Goal: Information Seeking & Learning: Learn about a topic

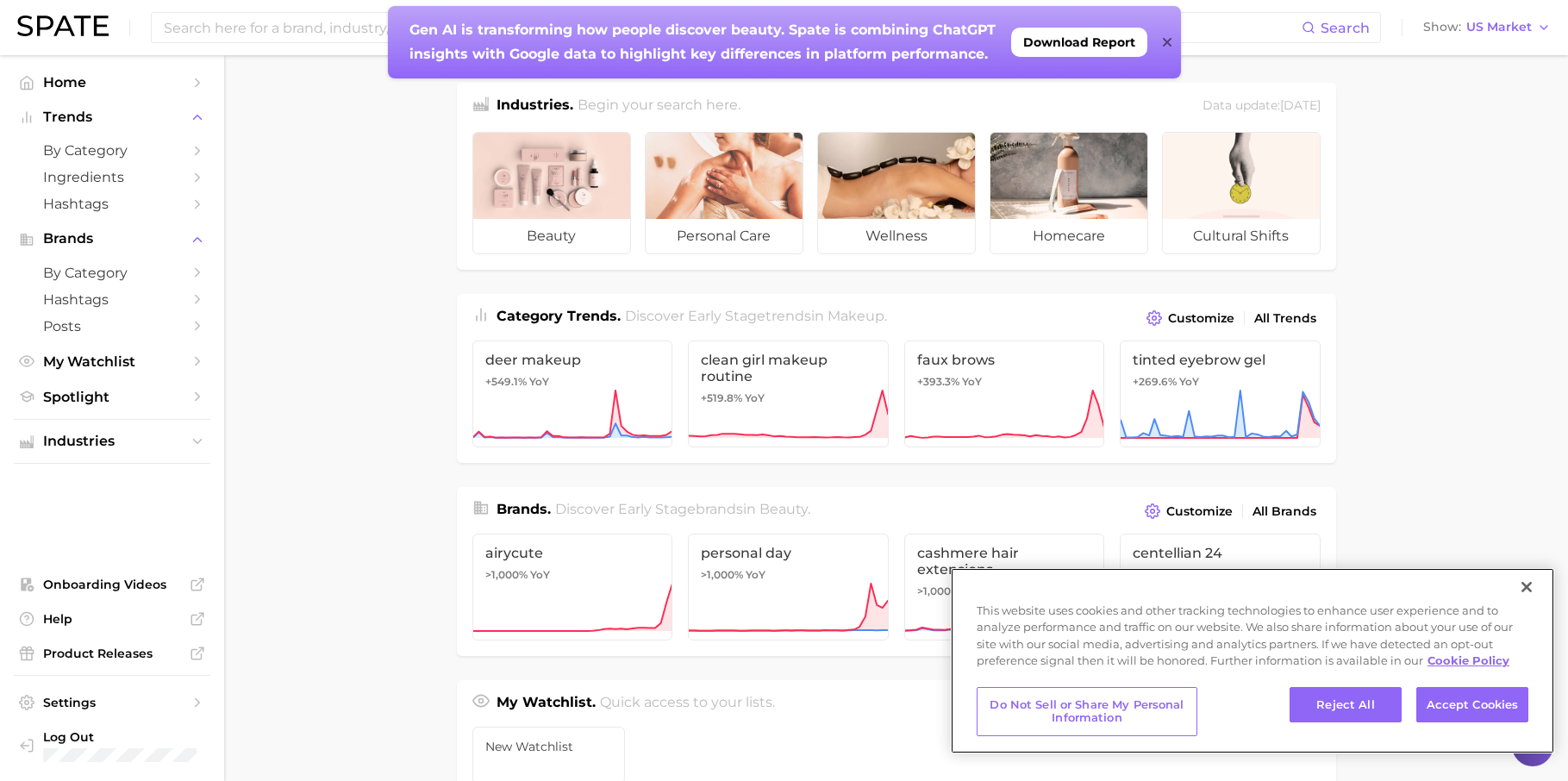
click at [1530, 590] on button "Close" at bounding box center [1526, 587] width 38 height 38
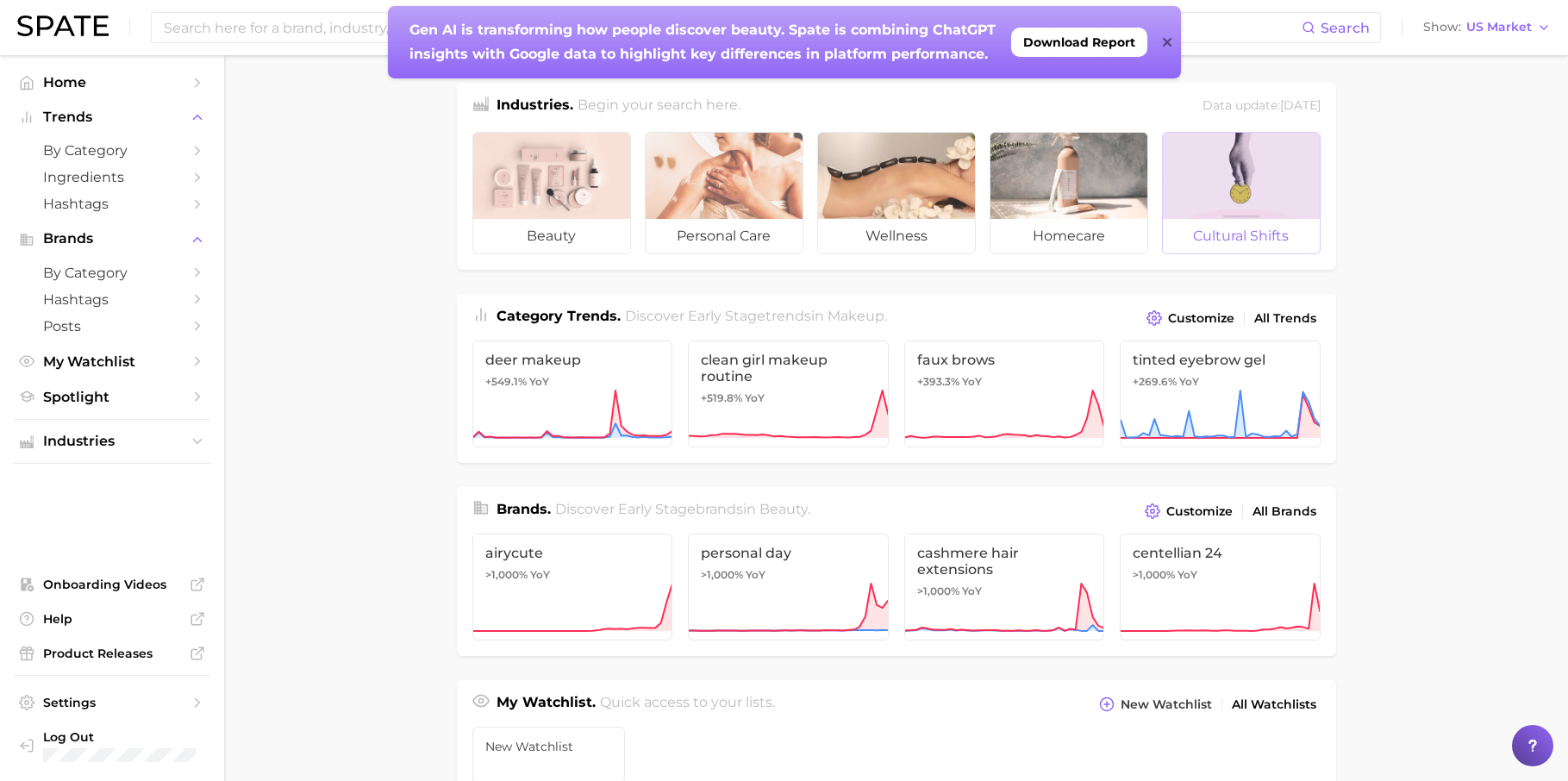
click at [1256, 239] on span "cultural shifts" at bounding box center [1241, 235] width 157 height 34
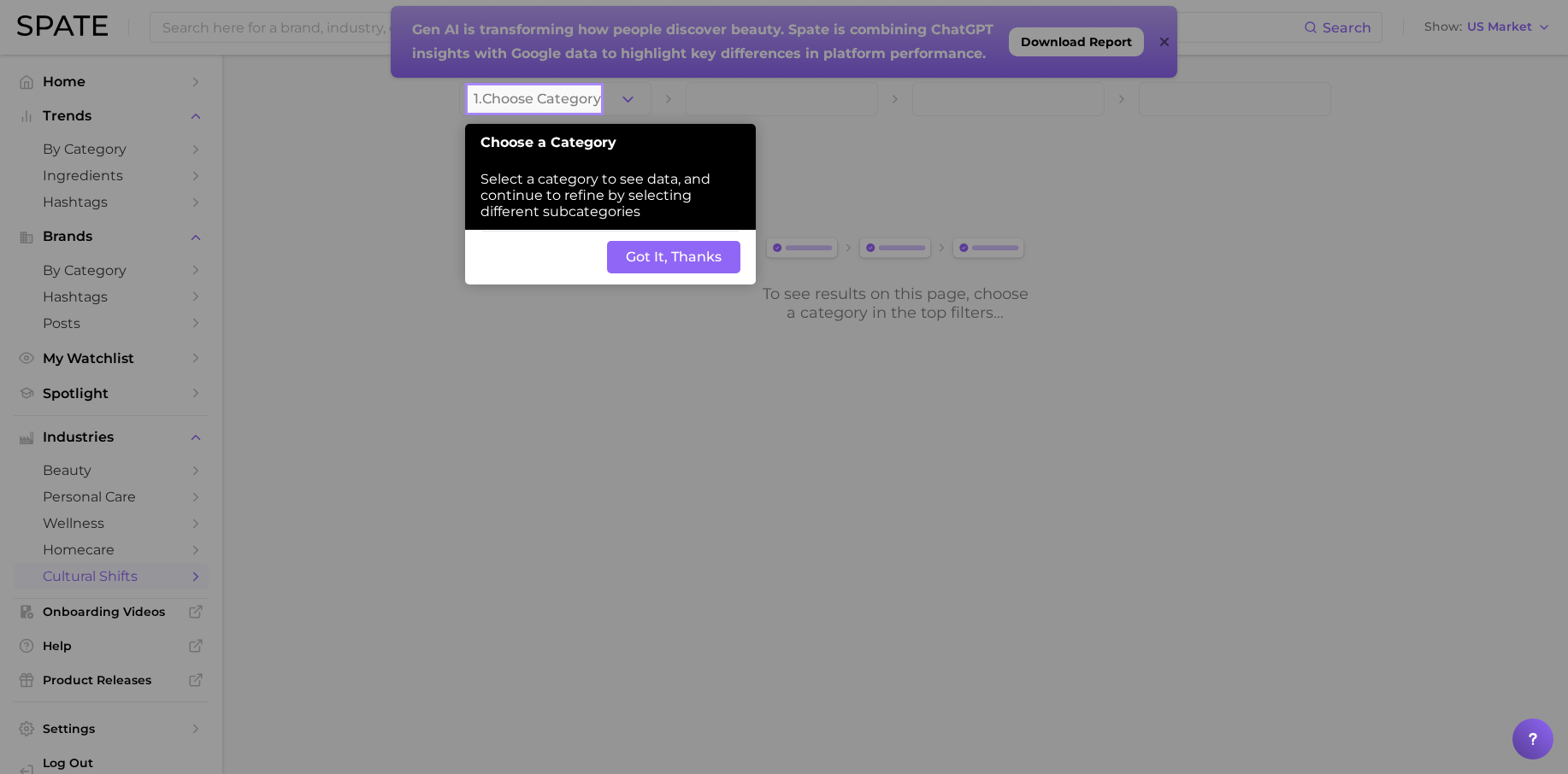
click at [696, 245] on button "Got It, Thanks" at bounding box center [673, 257] width 133 height 32
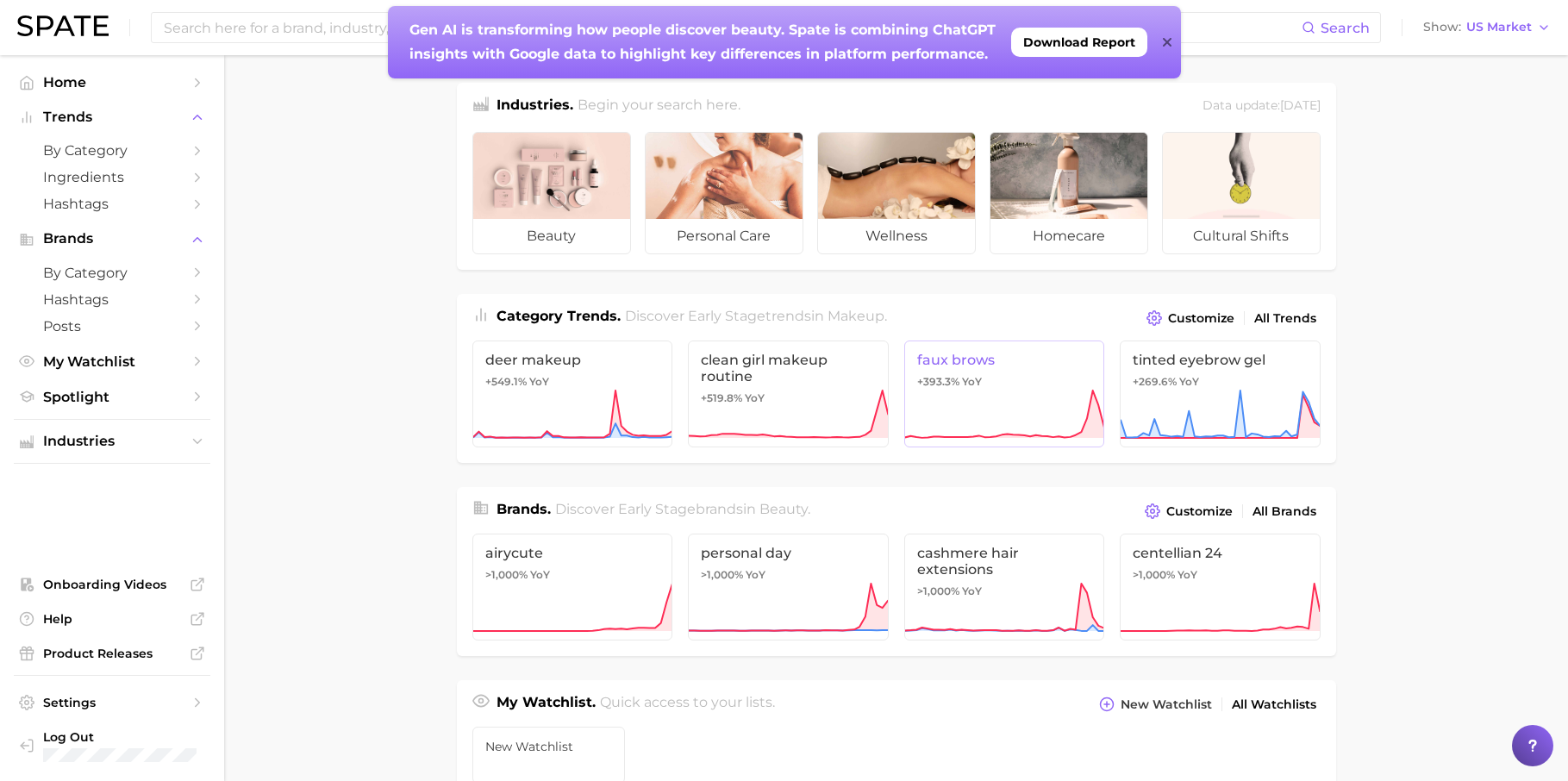
click at [951, 361] on span "faux brows" at bounding box center [1004, 360] width 175 height 17
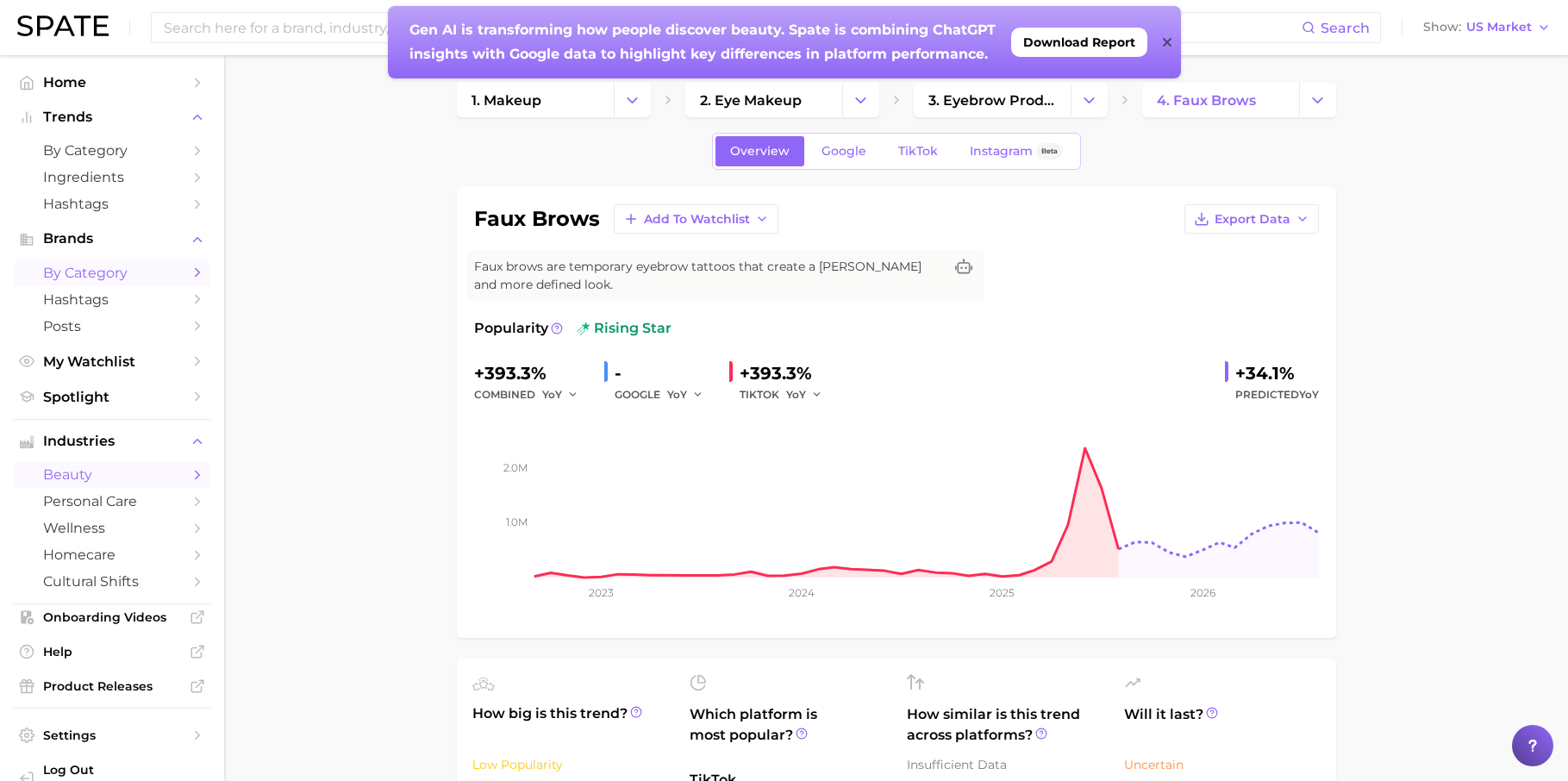
click at [91, 268] on span "by Category" at bounding box center [112, 273] width 138 height 17
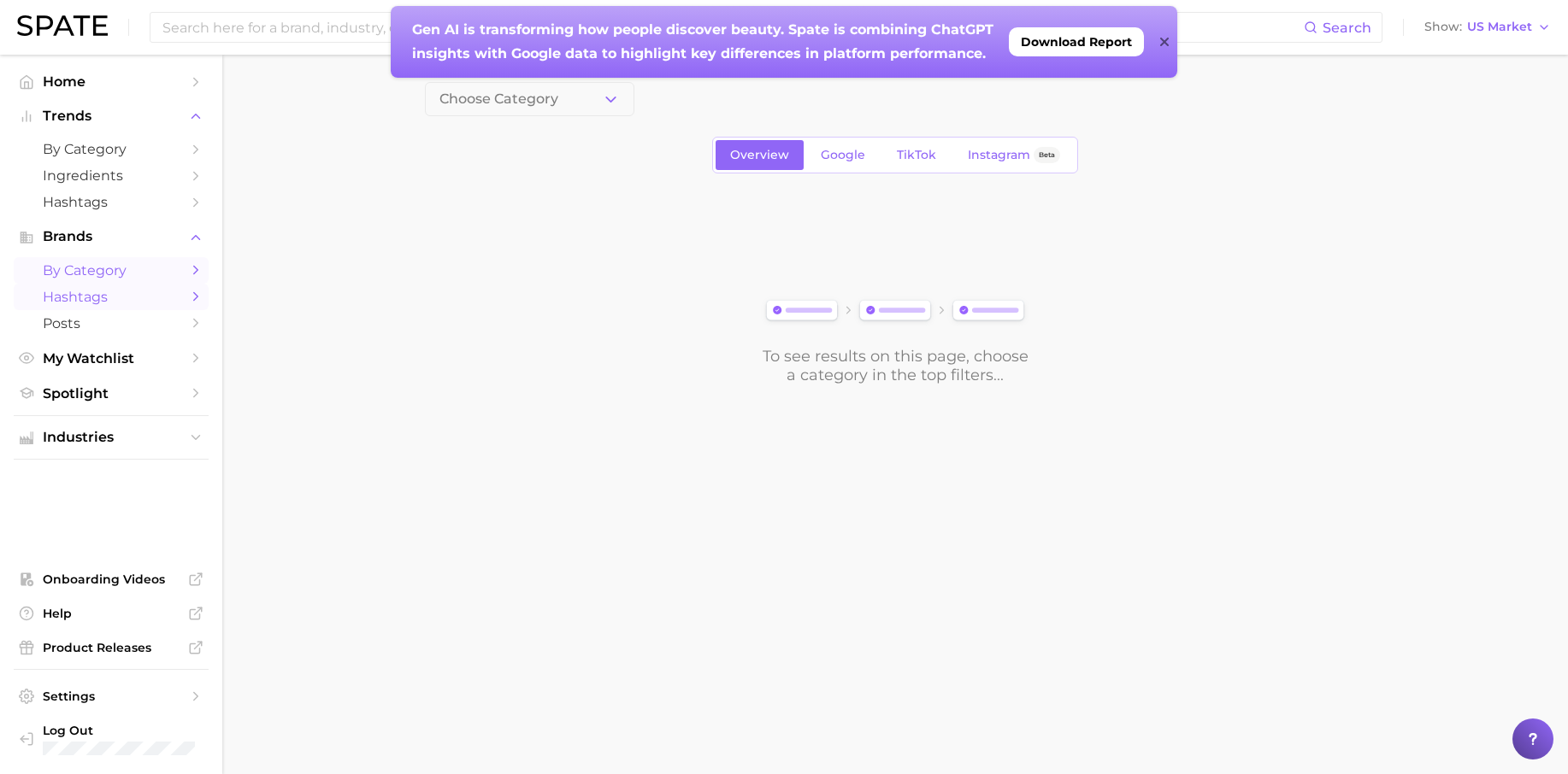
click at [99, 293] on span "Hashtags" at bounding box center [111, 297] width 137 height 17
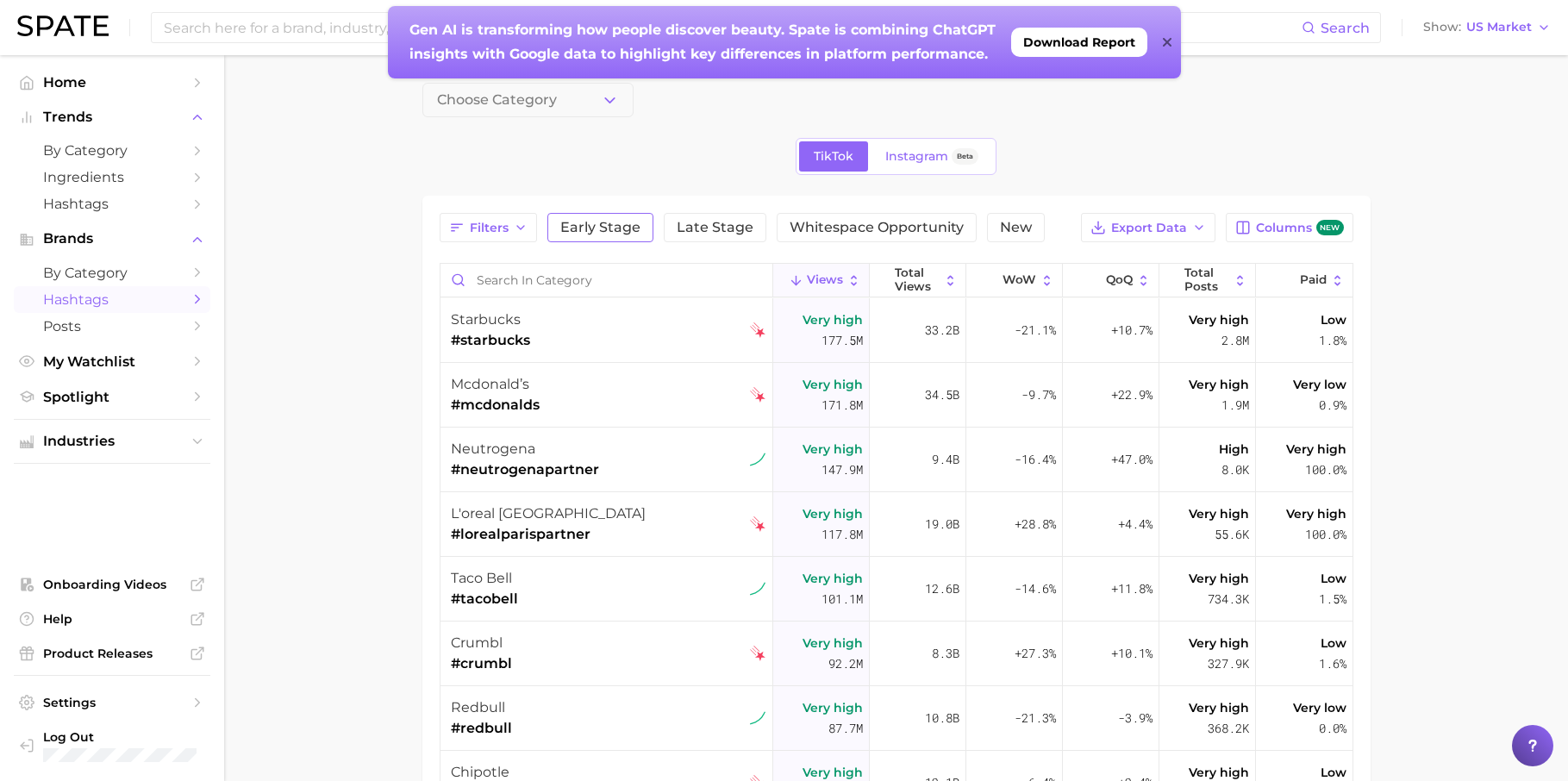
click at [583, 223] on span "Early Stage" at bounding box center [600, 228] width 80 height 14
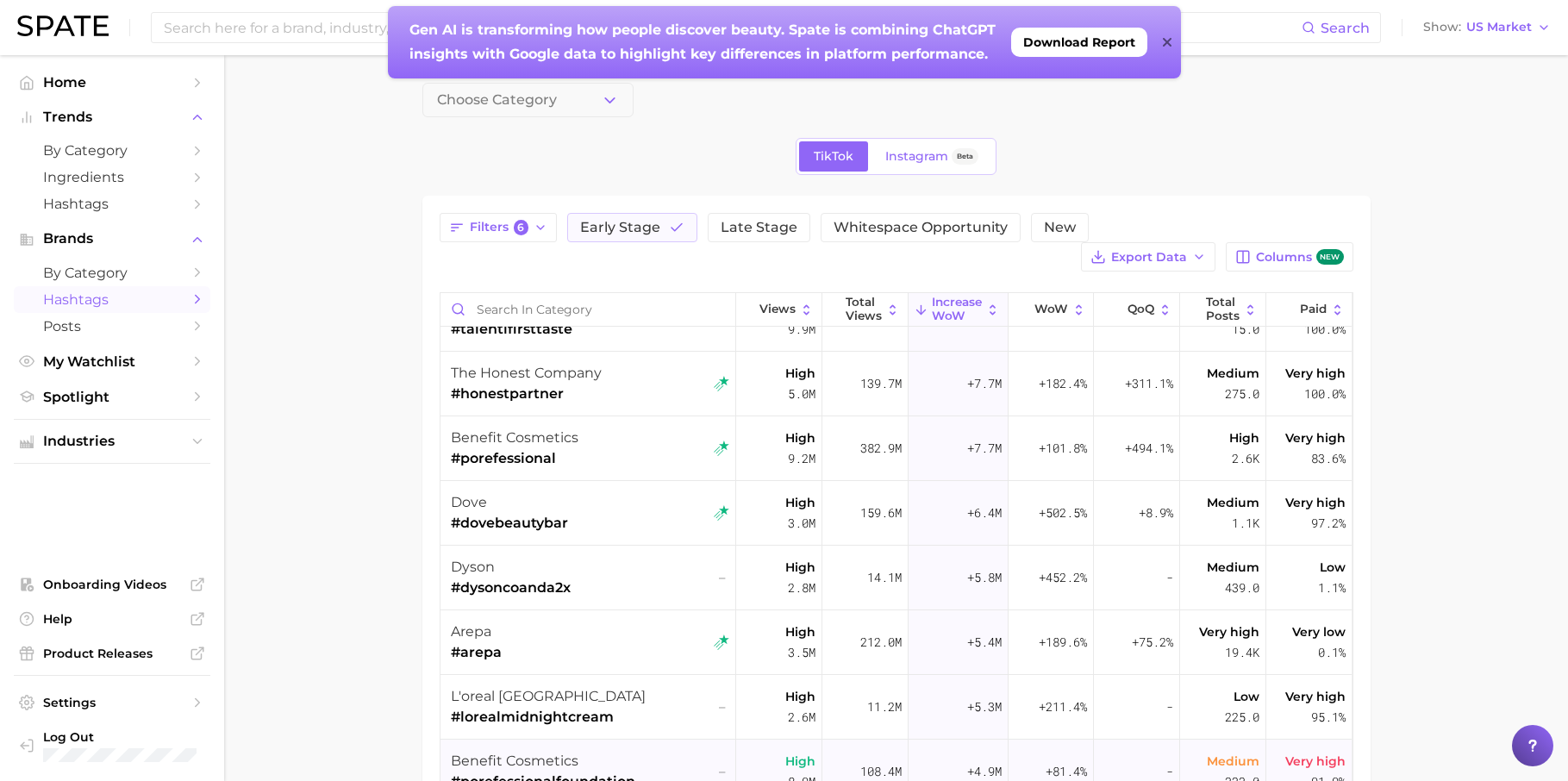
scroll to position [895, 0]
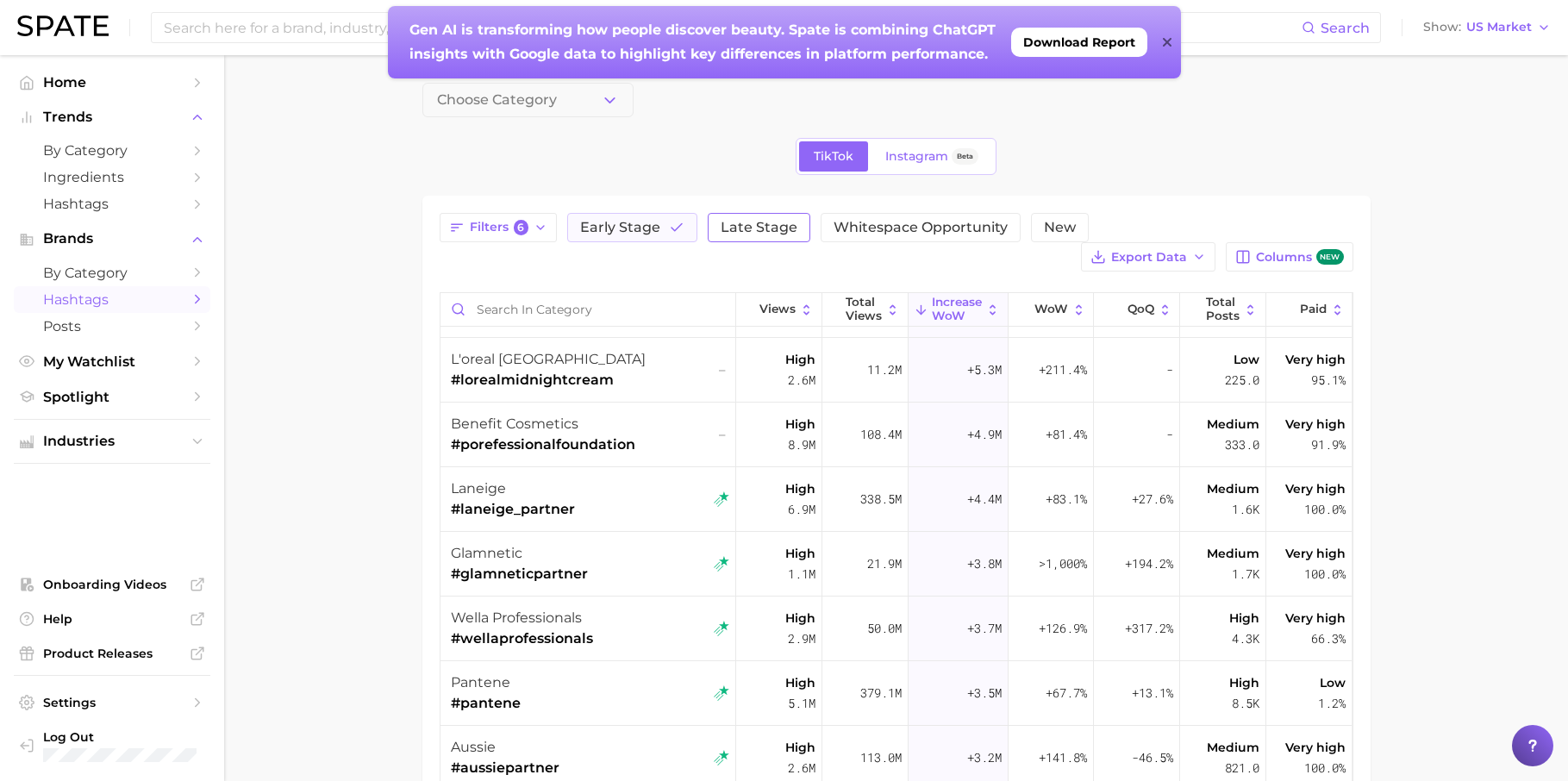
click at [742, 228] on span "Late Stage" at bounding box center [759, 228] width 76 height 14
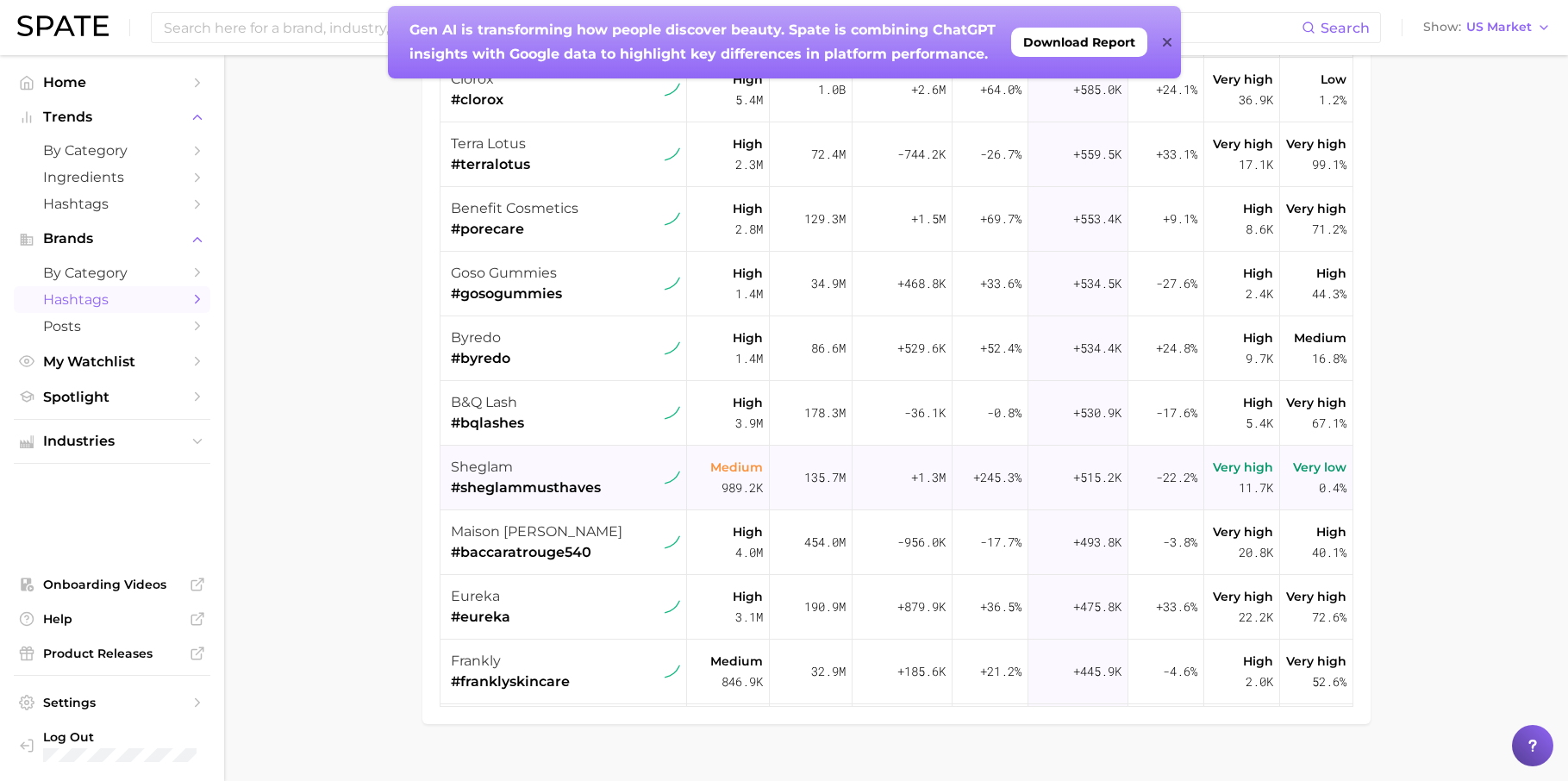
scroll to position [1655, 0]
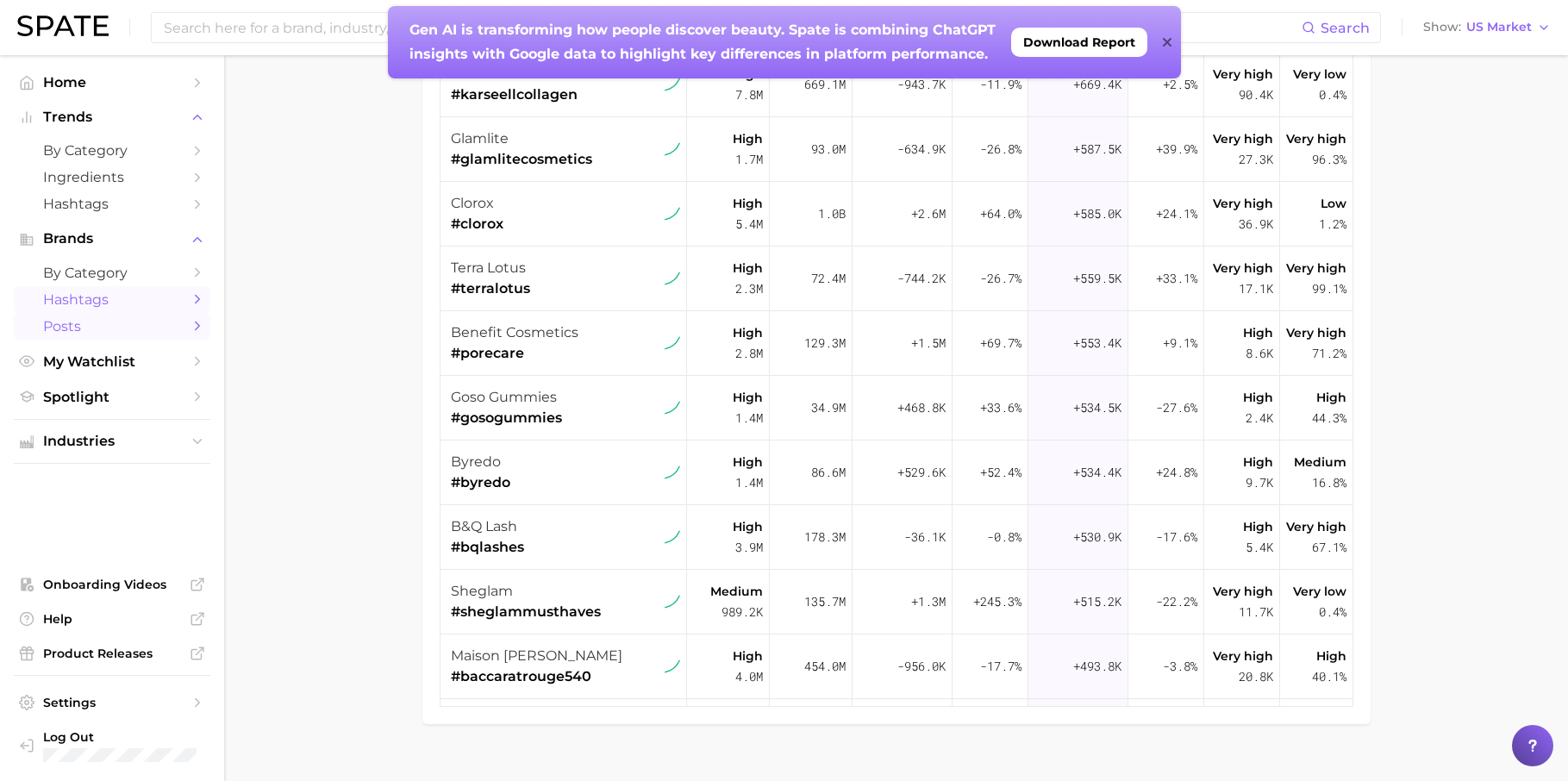
click at [82, 324] on span "Posts" at bounding box center [112, 326] width 138 height 17
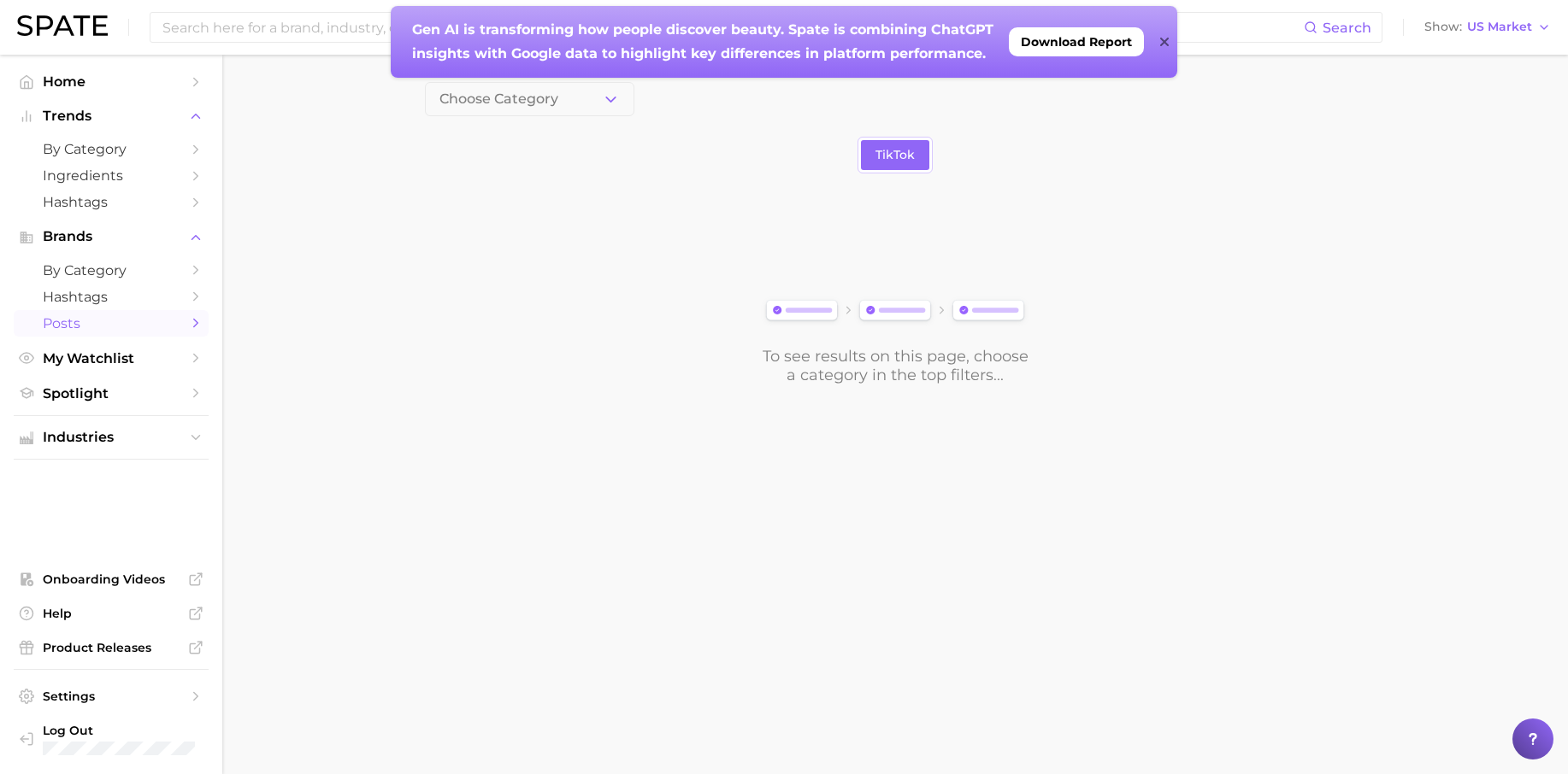
click at [1164, 40] on icon at bounding box center [1164, 42] width 9 height 14
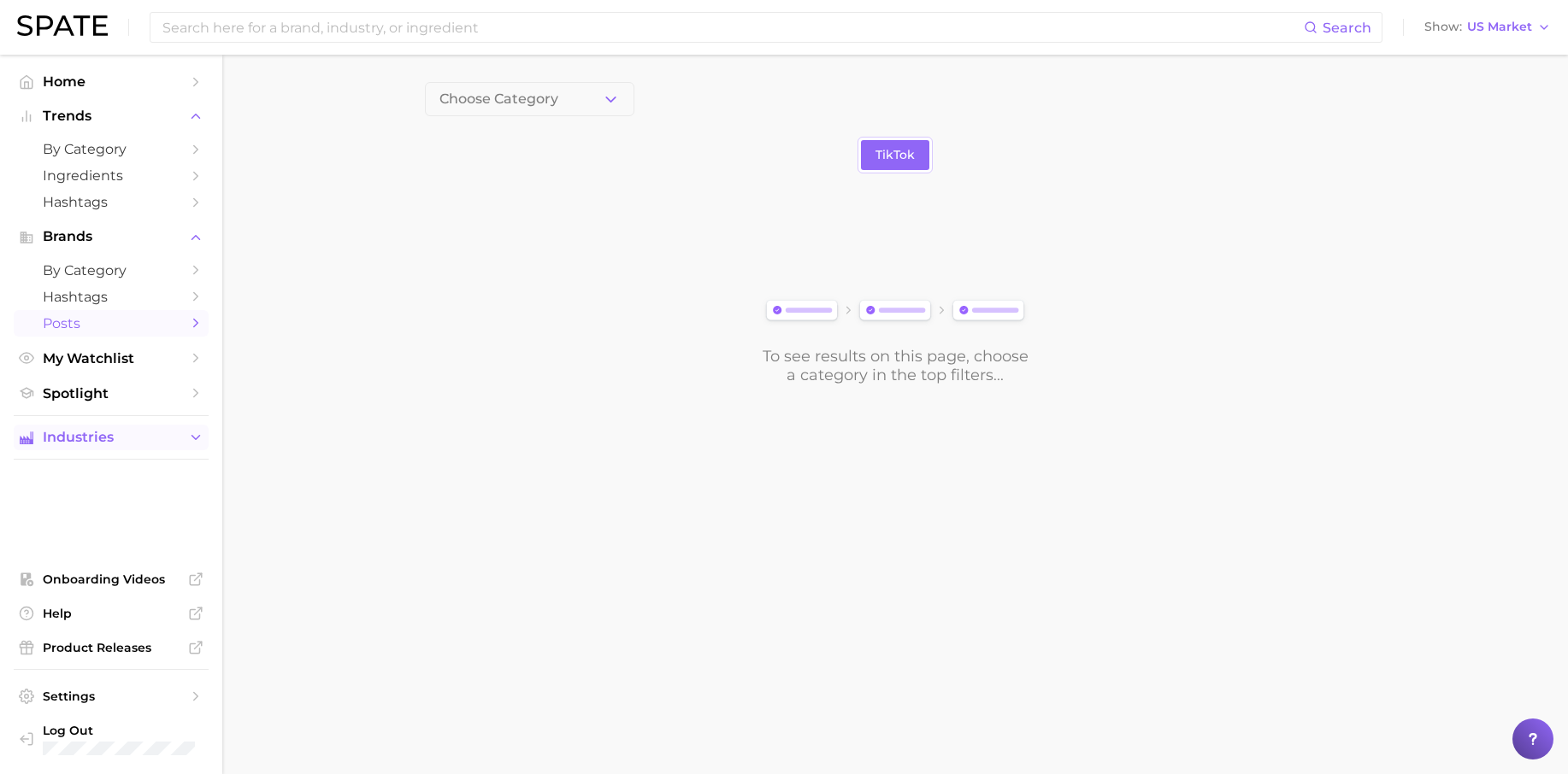
click at [197, 436] on polyline "Sidebar" at bounding box center [196, 438] width 8 height 4
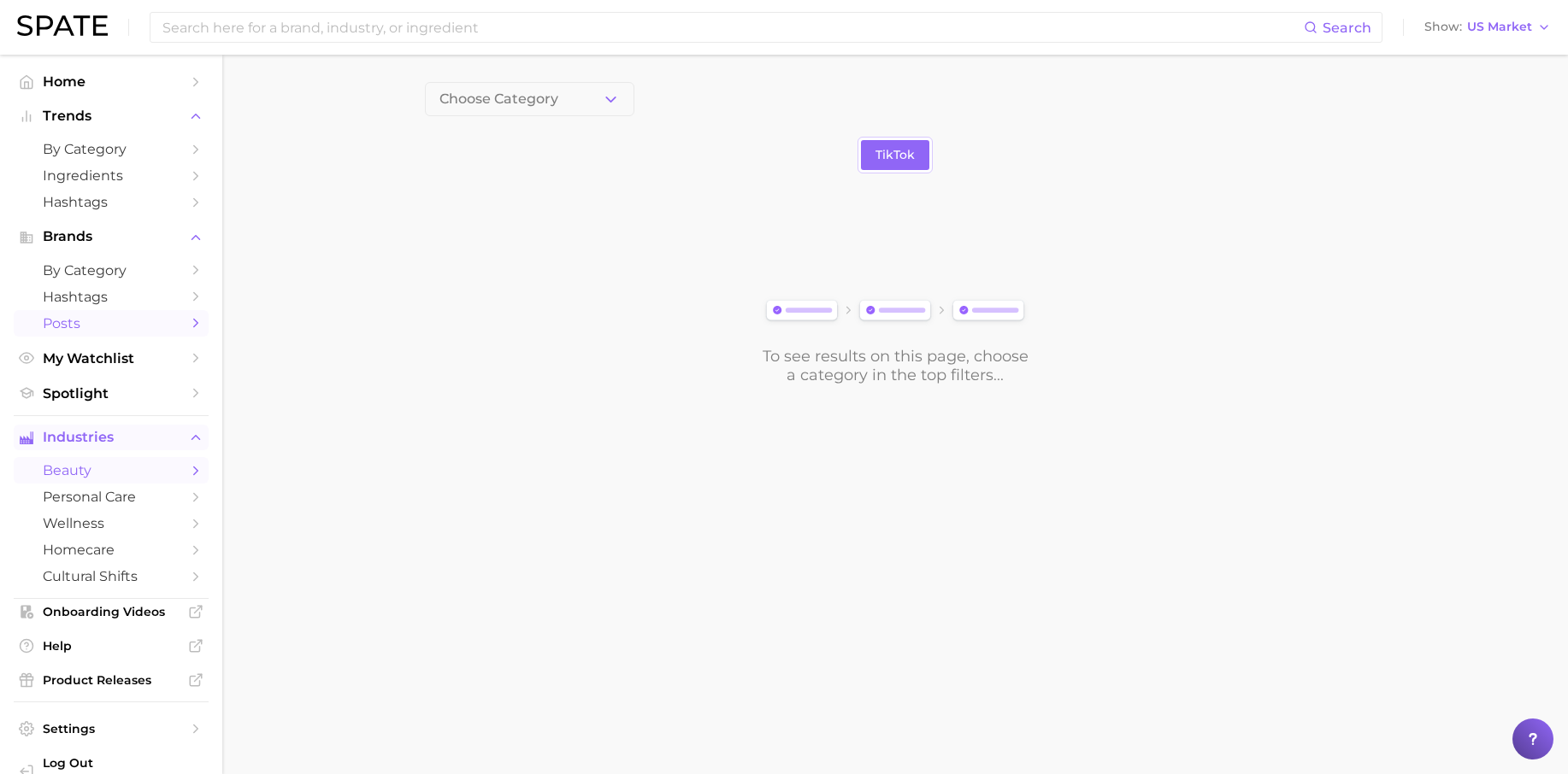
click at [104, 463] on span "beauty" at bounding box center [111, 471] width 137 height 17
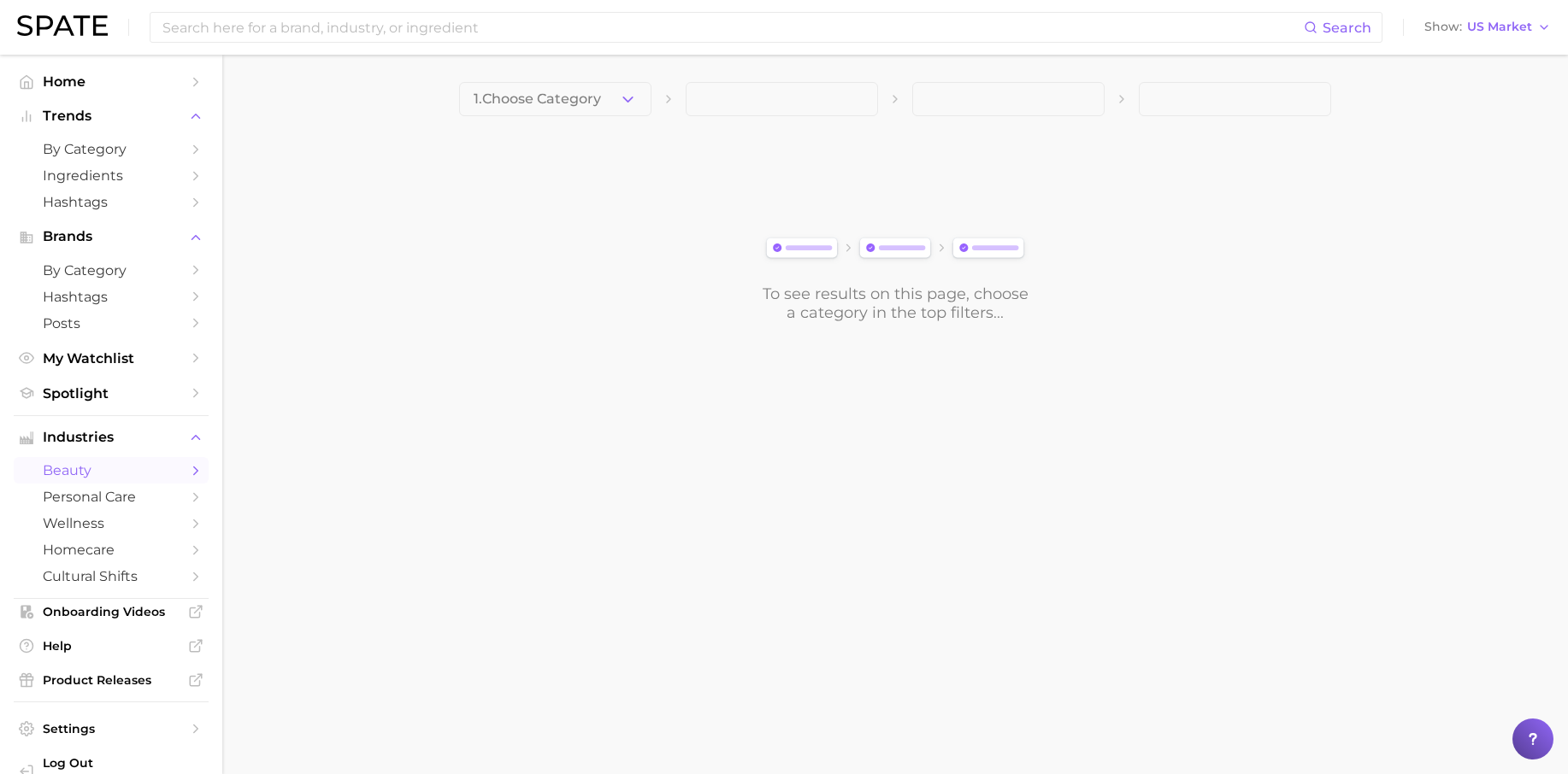
click at [71, 464] on span "beauty" at bounding box center [111, 471] width 137 height 17
click at [633, 101] on icon "button" at bounding box center [627, 99] width 18 height 18
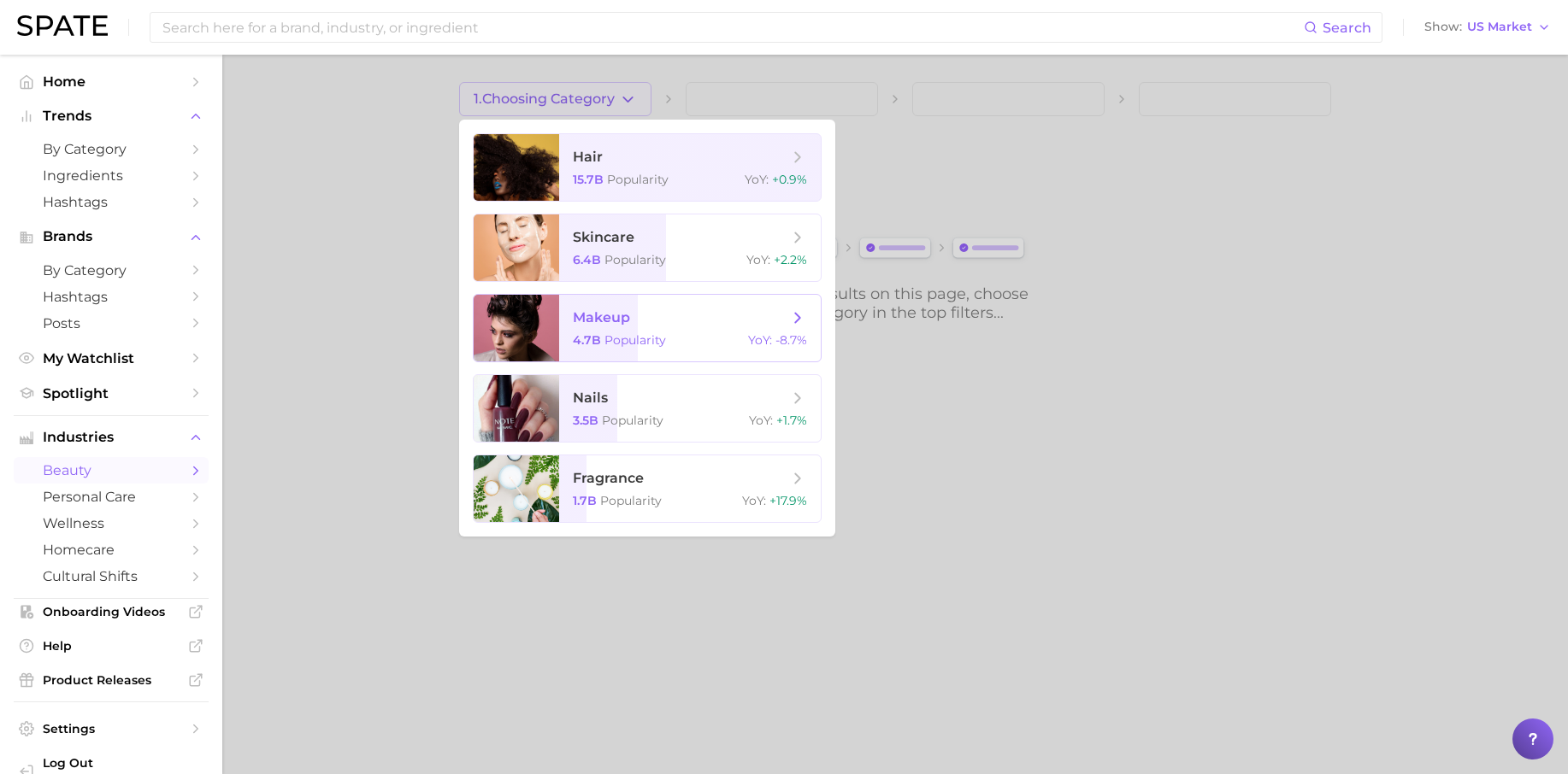
click at [666, 326] on span "makeup" at bounding box center [681, 317] width 216 height 18
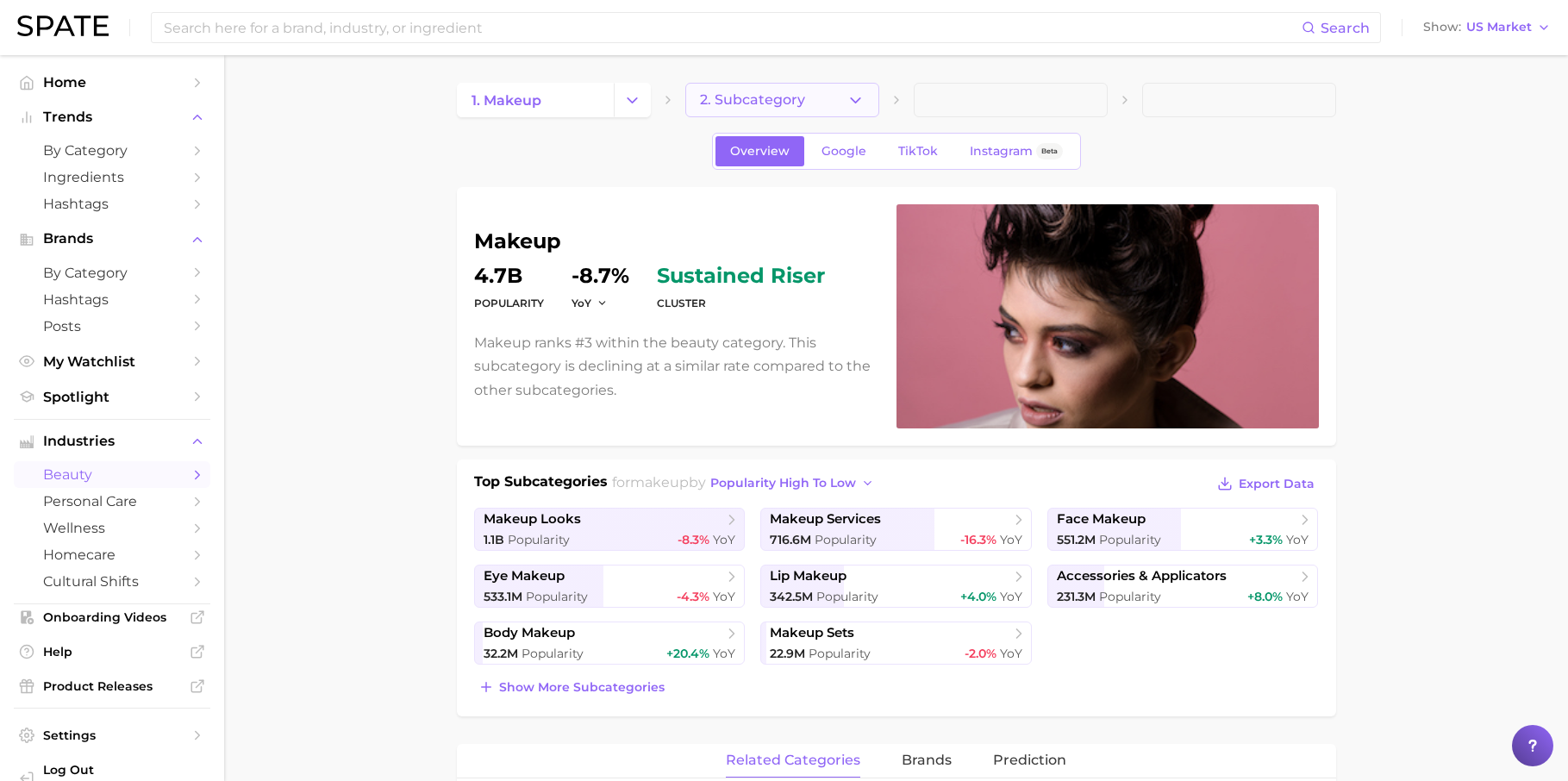
click at [856, 101] on polyline "button" at bounding box center [856, 99] width 10 height 4
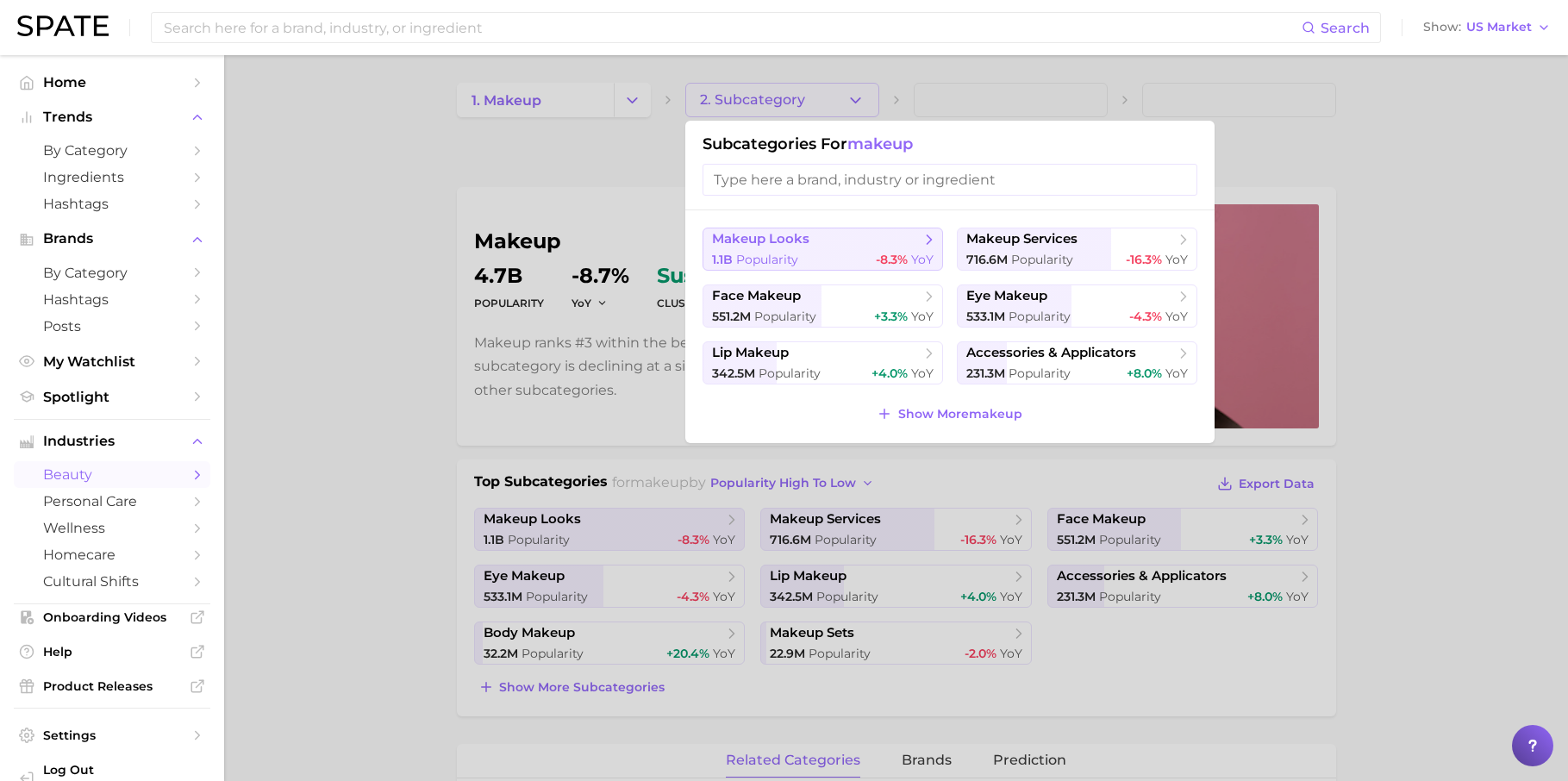
click at [879, 246] on button "makeup looks 1.1b Popularity -8.3% YoY" at bounding box center [822, 249] width 240 height 43
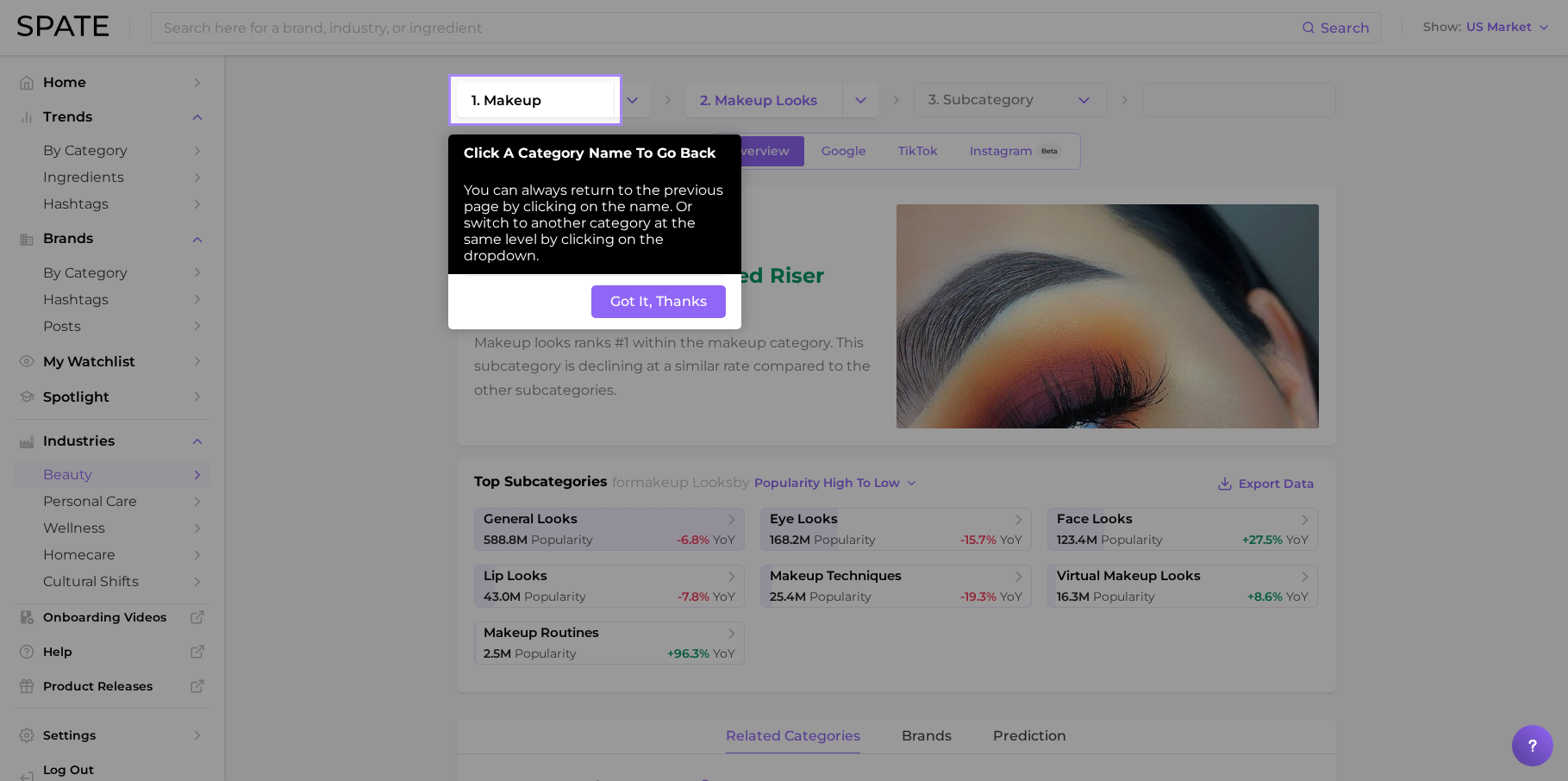
click at [651, 286] on button "Got It, Thanks" at bounding box center [658, 301] width 134 height 32
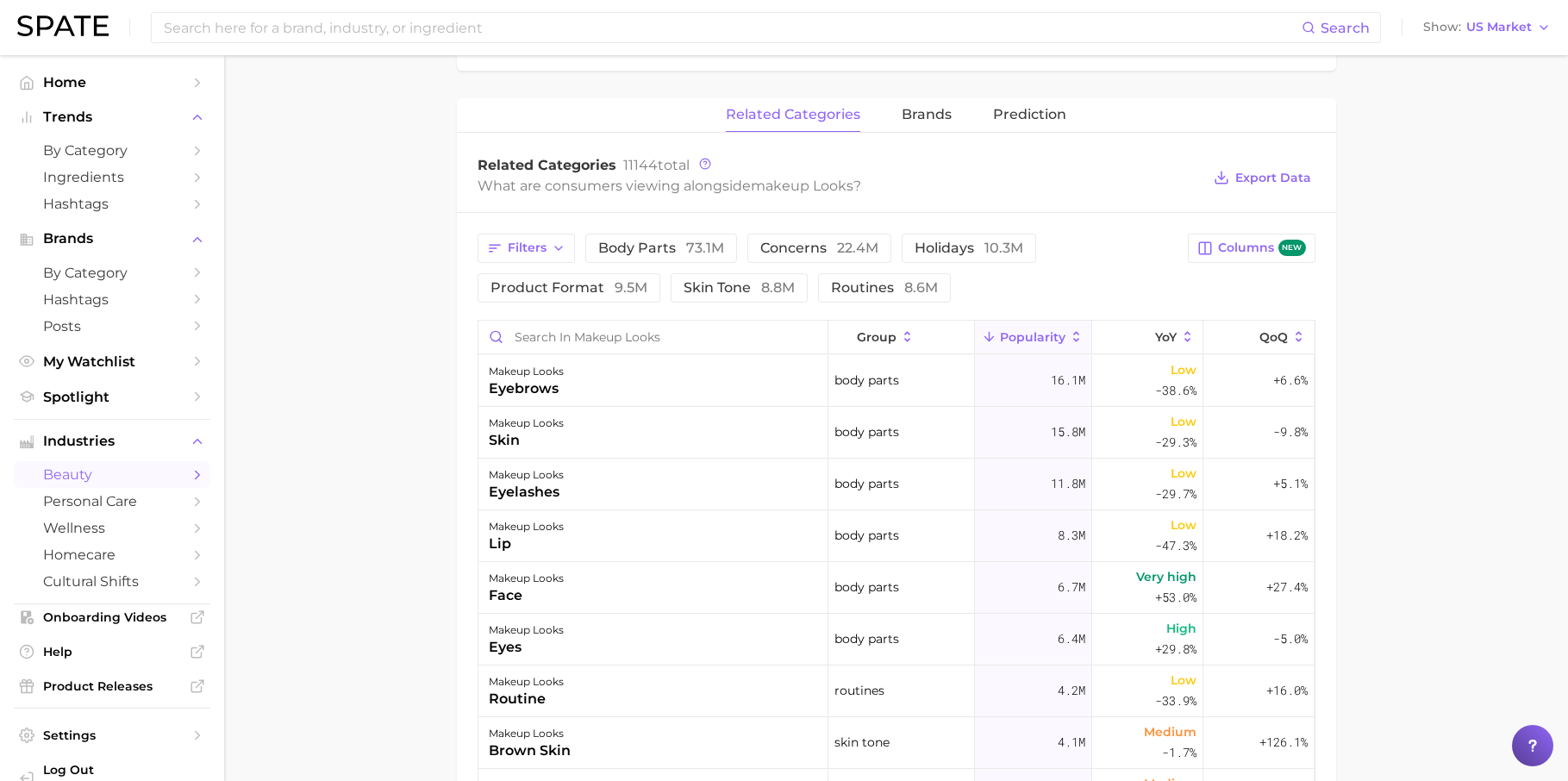
scroll to position [253, 0]
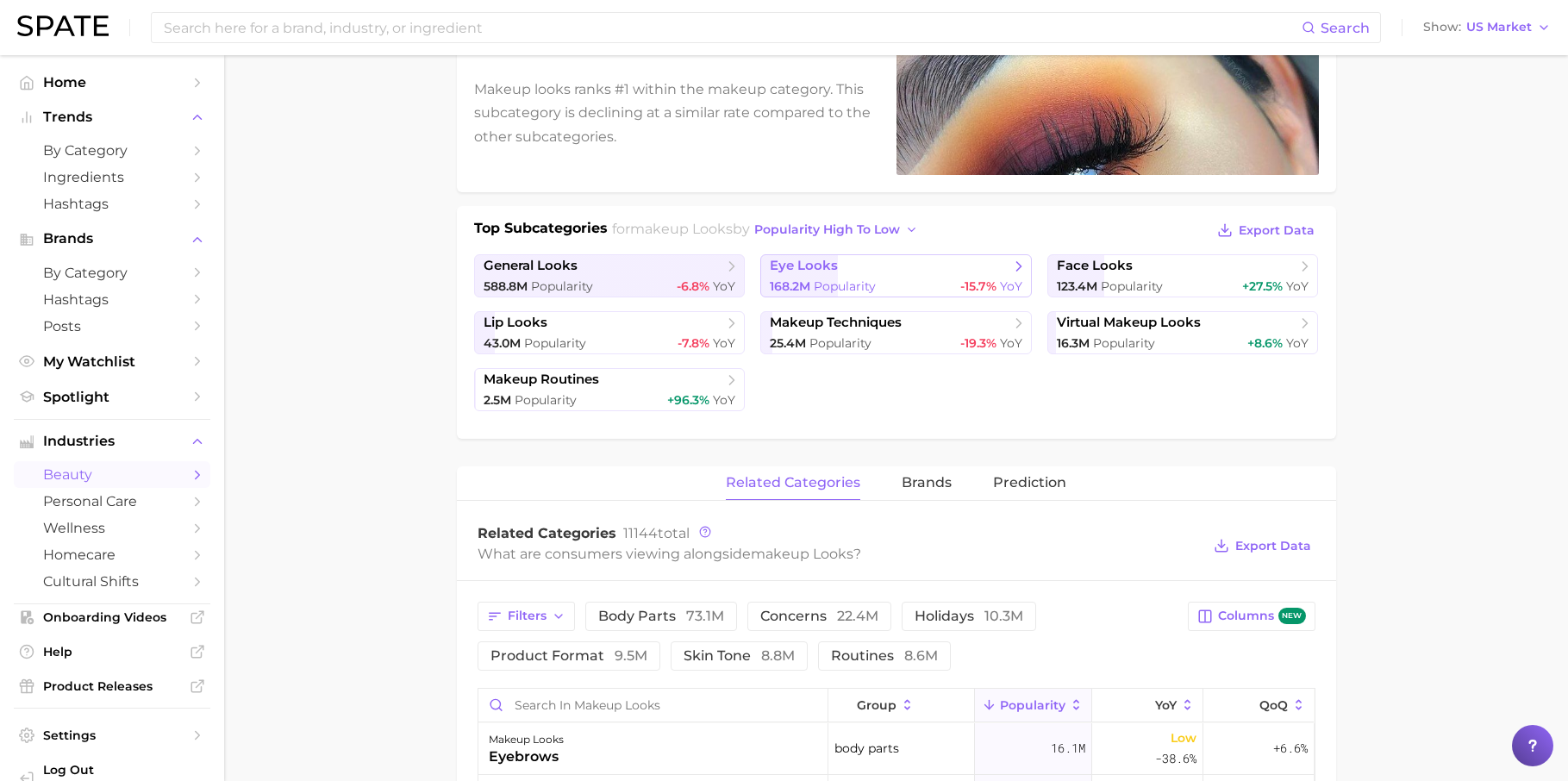
click at [904, 273] on span "eye looks" at bounding box center [889, 267] width 239 height 18
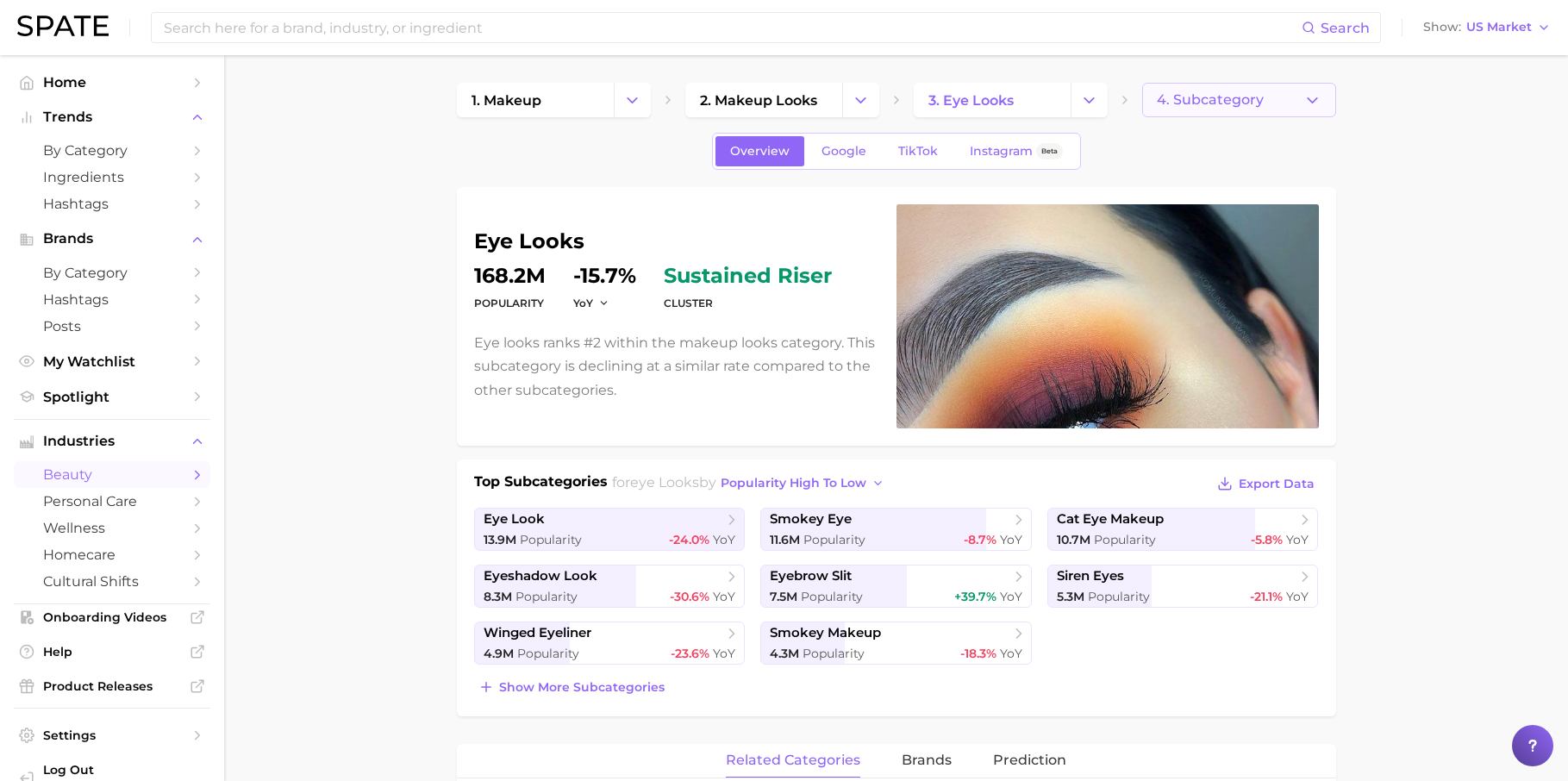
click at [1280, 114] on button "4. Subcategory" at bounding box center [1239, 99] width 194 height 34
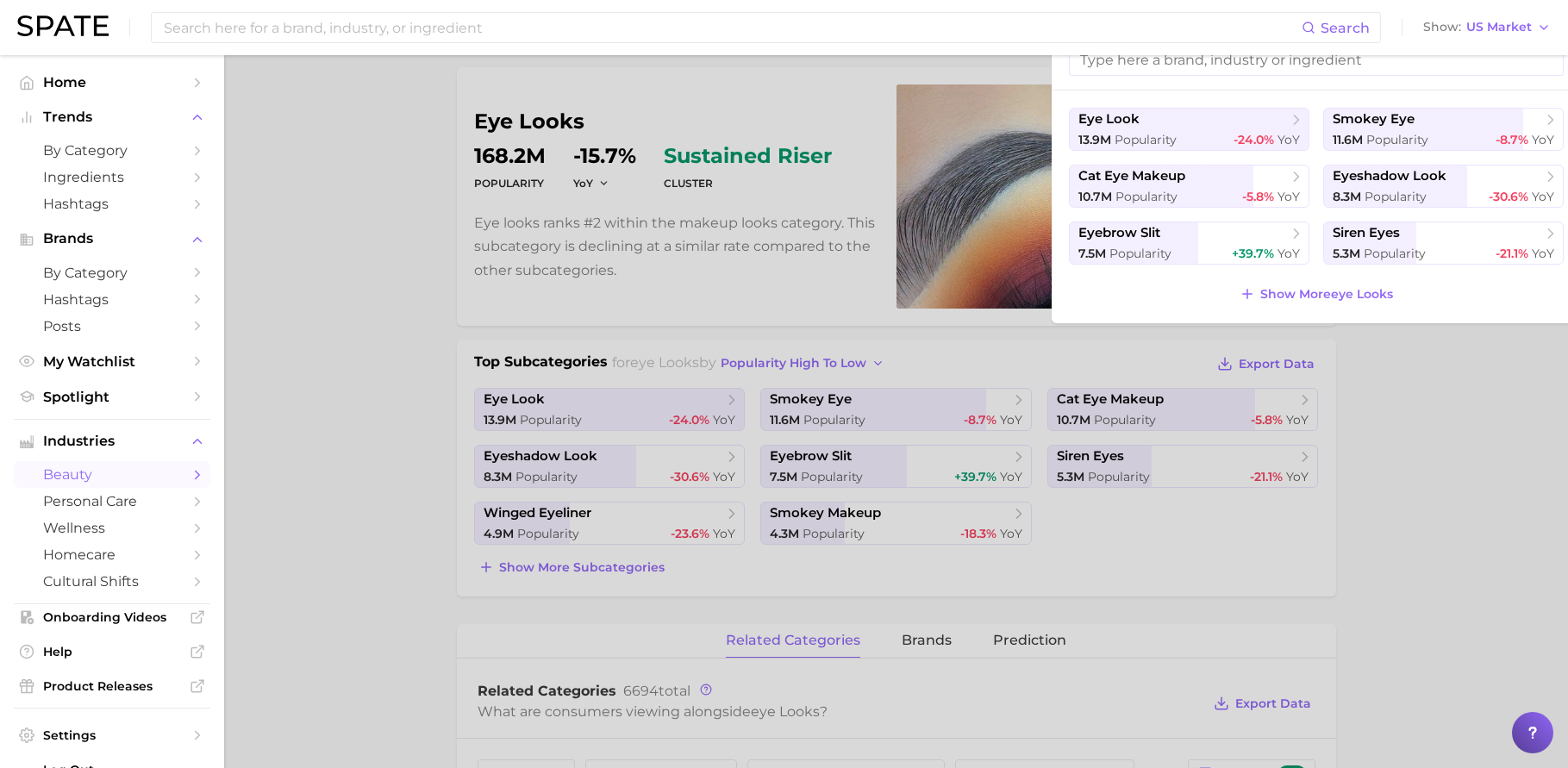
scroll to position [124, 0]
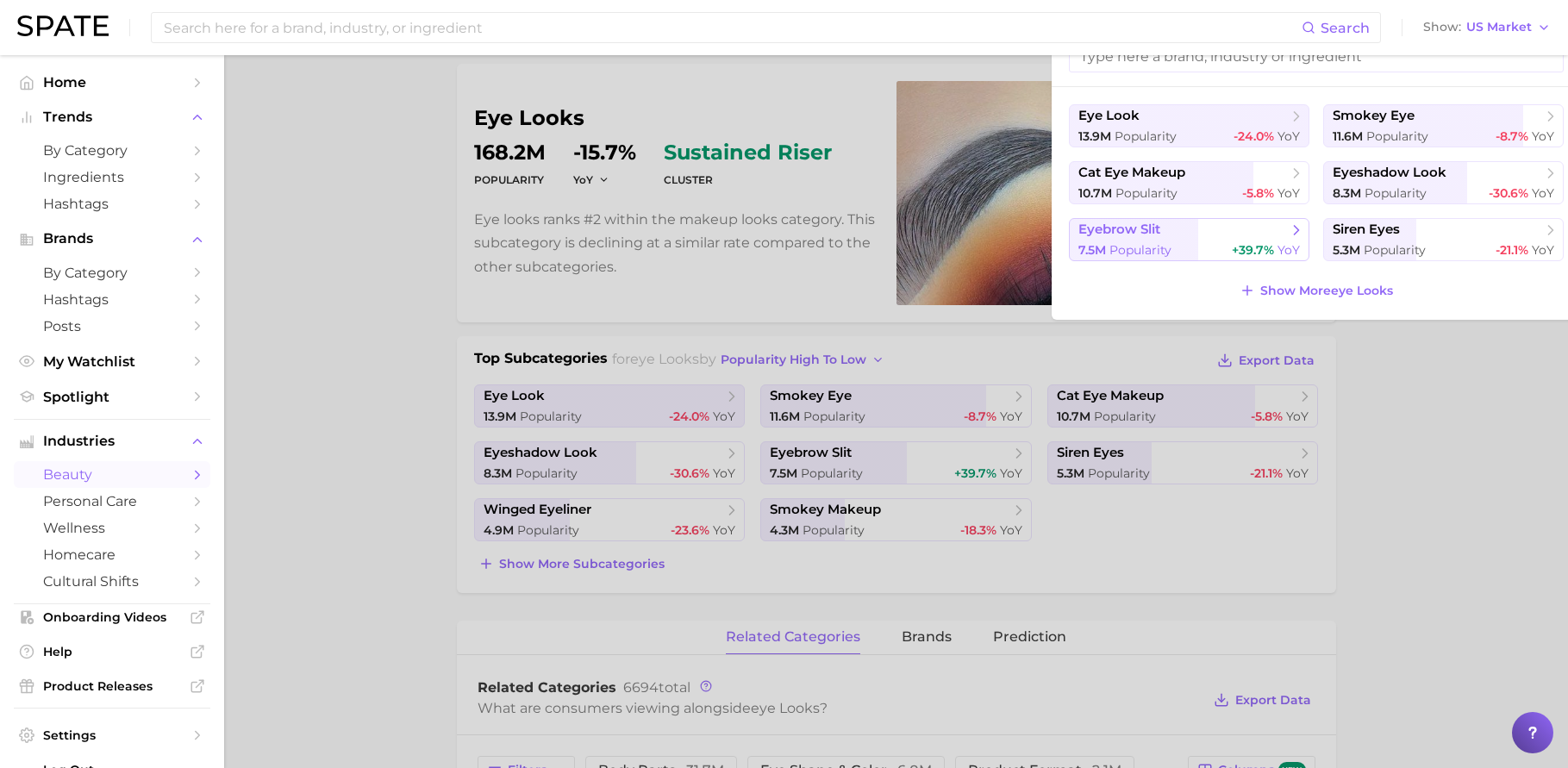
click at [1120, 231] on span "eyebrow slit" at bounding box center [1120, 230] width 82 height 17
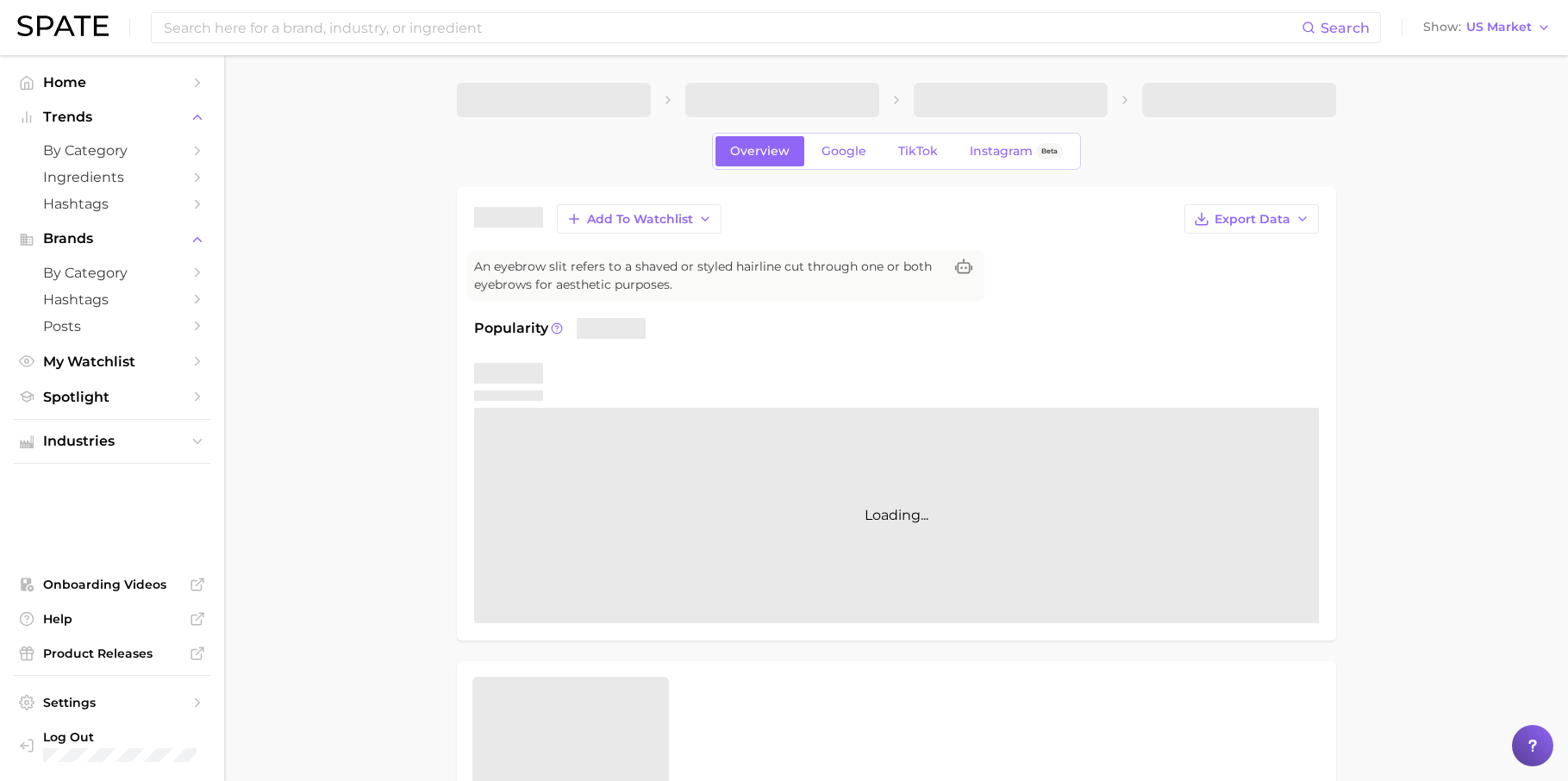
scroll to position [280, 0]
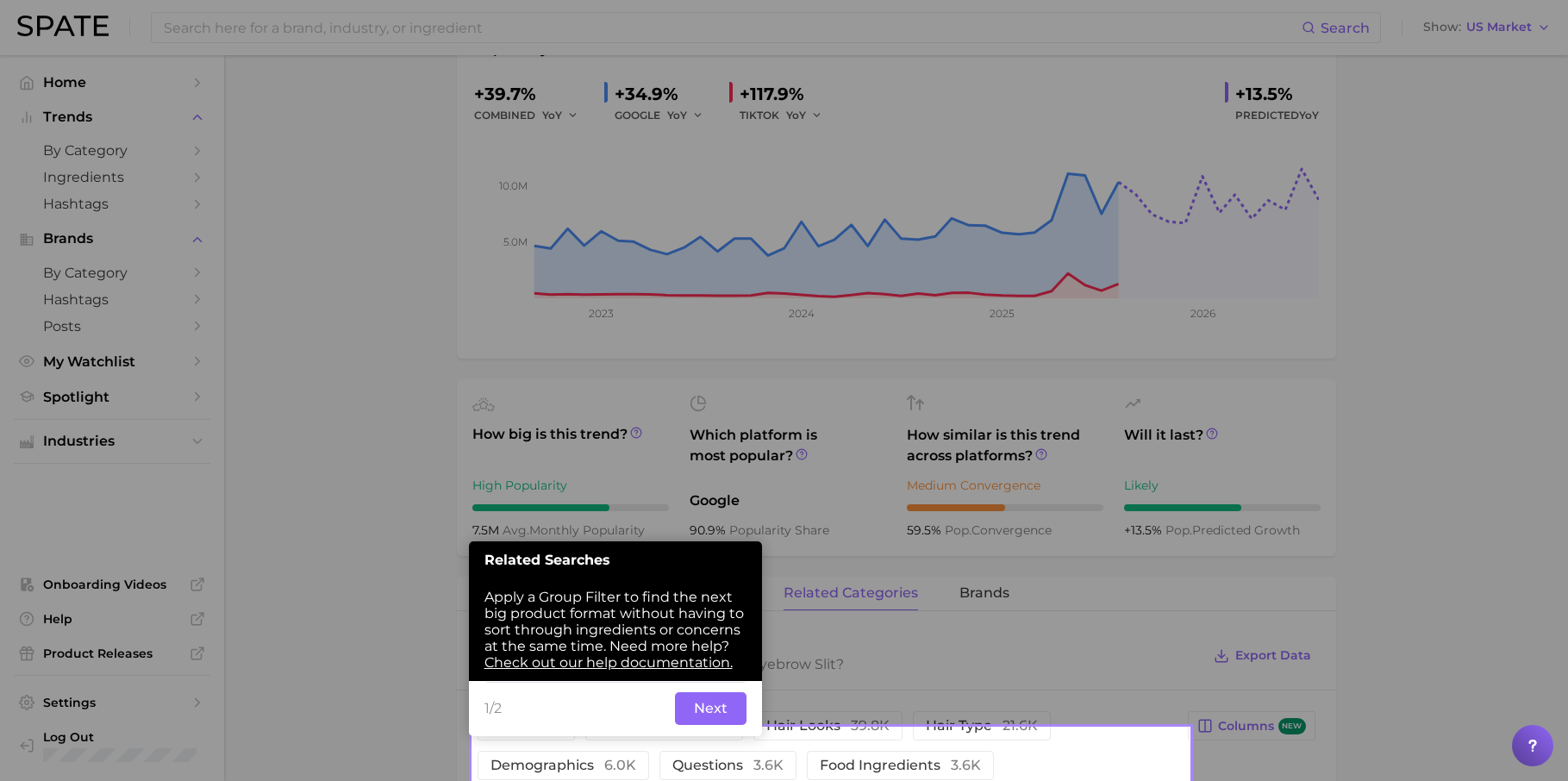
click at [711, 681] on div "1/2 Back Next" at bounding box center [615, 708] width 293 height 55
click at [714, 693] on button "Next" at bounding box center [710, 708] width 72 height 32
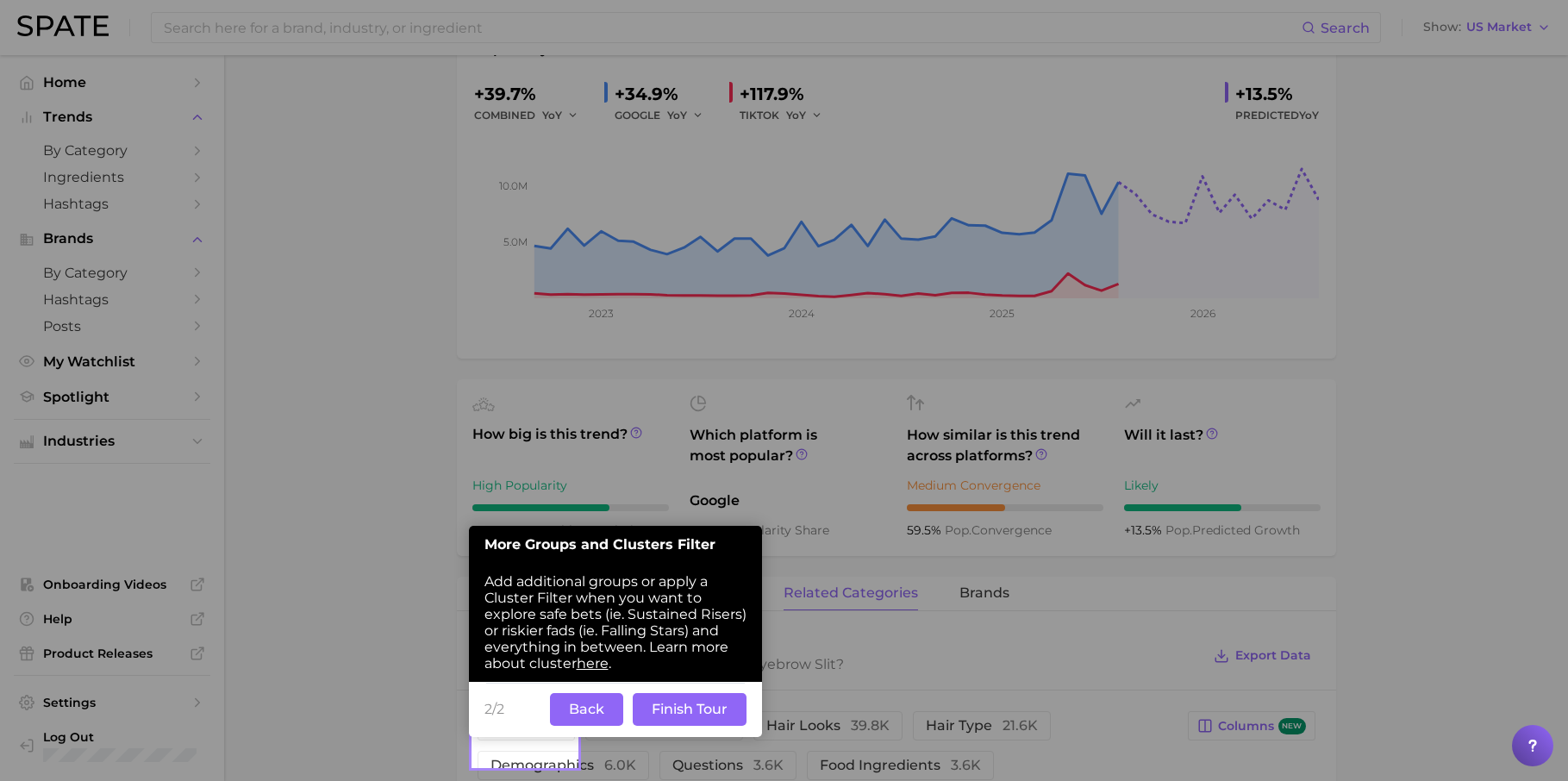
scroll to position [303, 0]
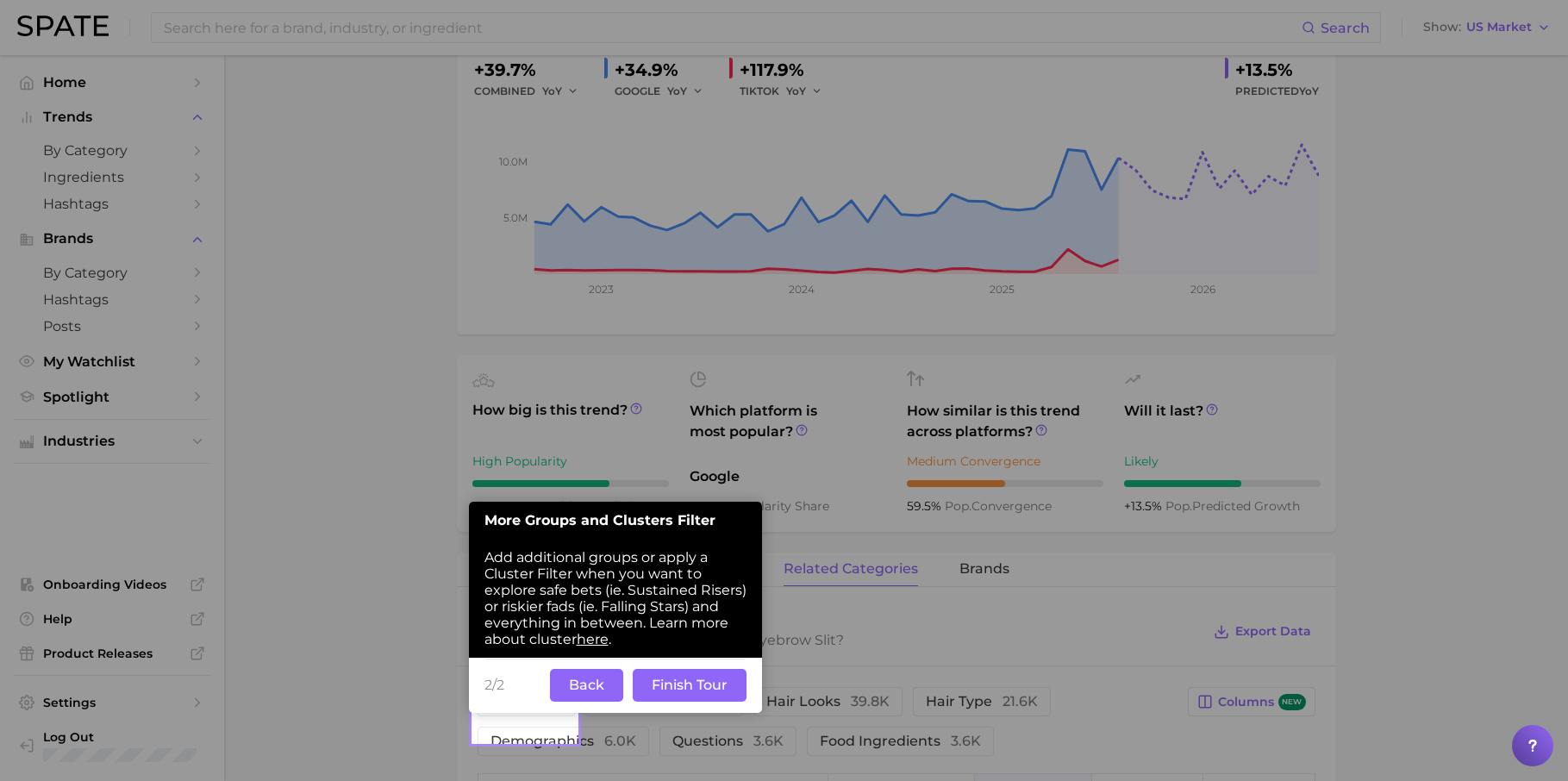
click at [608, 669] on button "Back" at bounding box center [586, 685] width 74 height 32
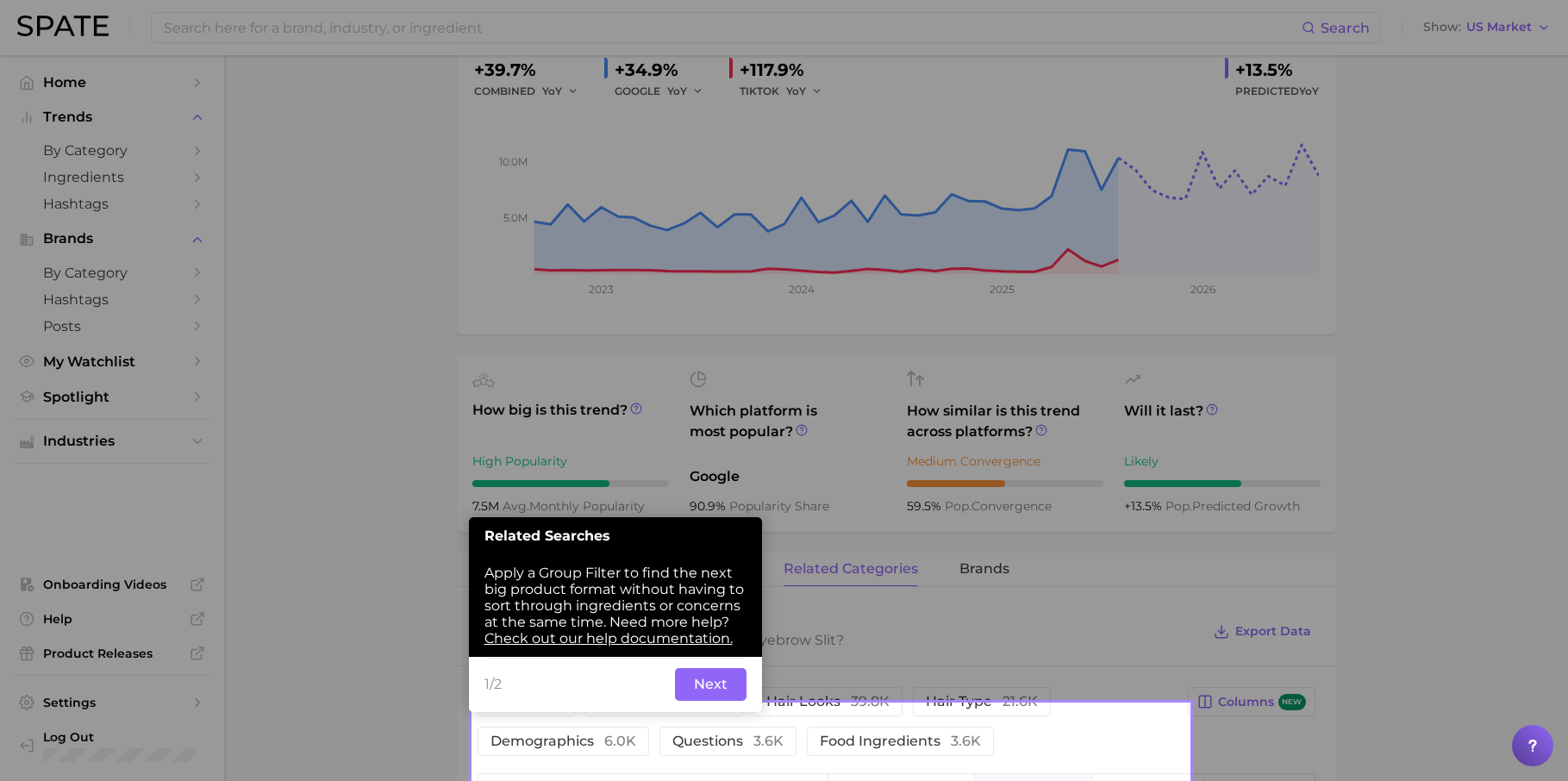
scroll to position [343, 0]
